Goal: Task Accomplishment & Management: Manage account settings

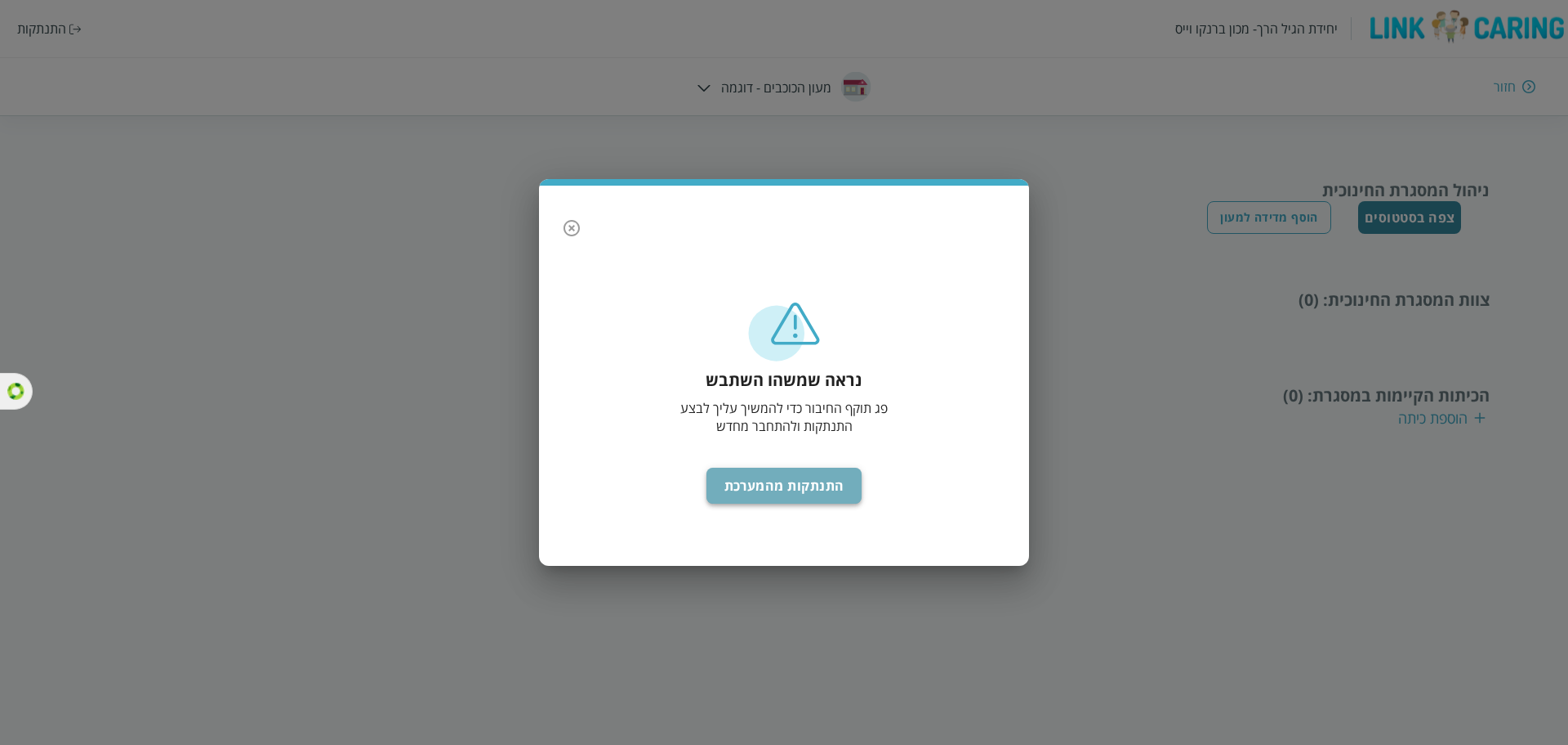
click at [766, 488] on button "התנתקות מהמערכת" at bounding box center [784, 485] width 156 height 36
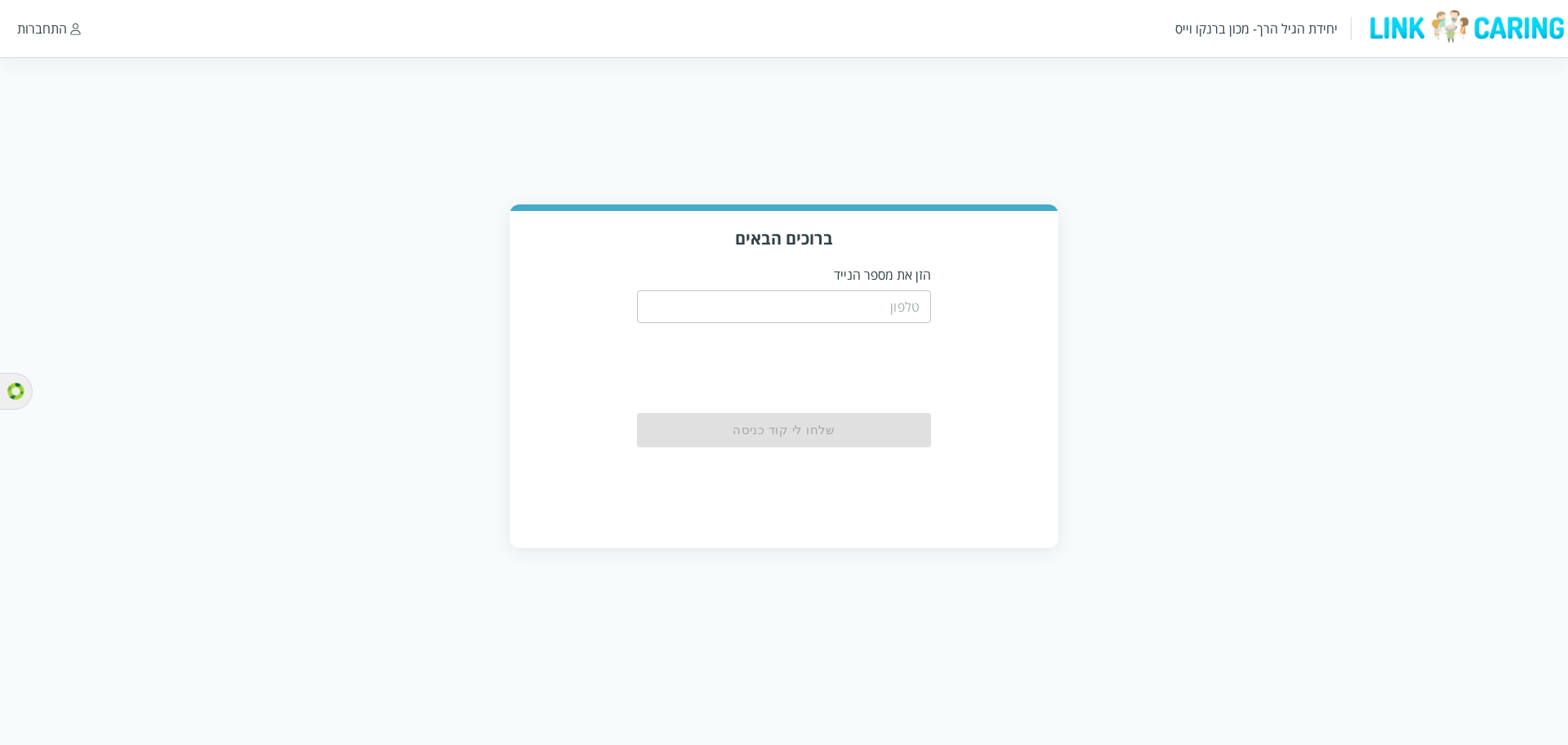
click at [776, 293] on input "tel" at bounding box center [784, 306] width 294 height 33
type input "0587811111"
click at [806, 437] on button "שלחו לי קוד כניסה" at bounding box center [784, 430] width 294 height 36
